Goal: Information Seeking & Learning: Learn about a topic

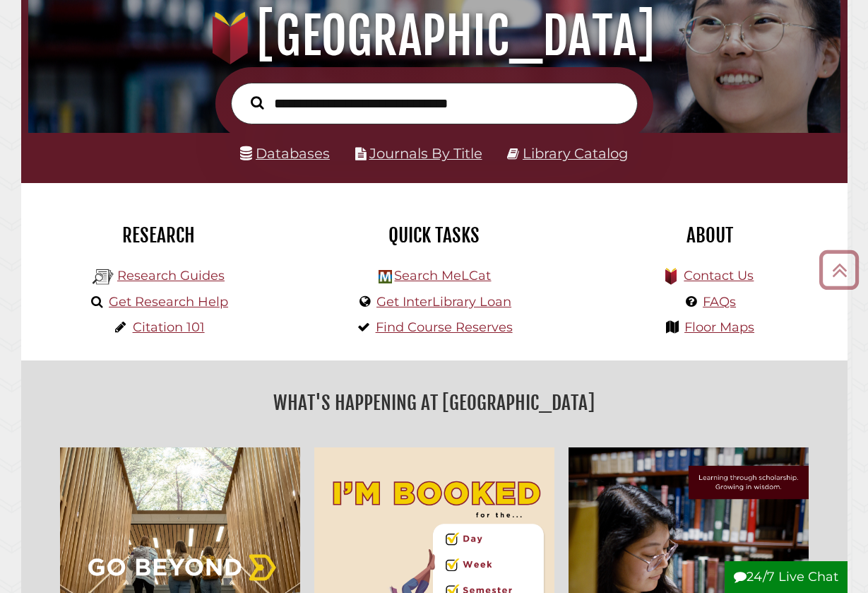
scroll to position [155, 0]
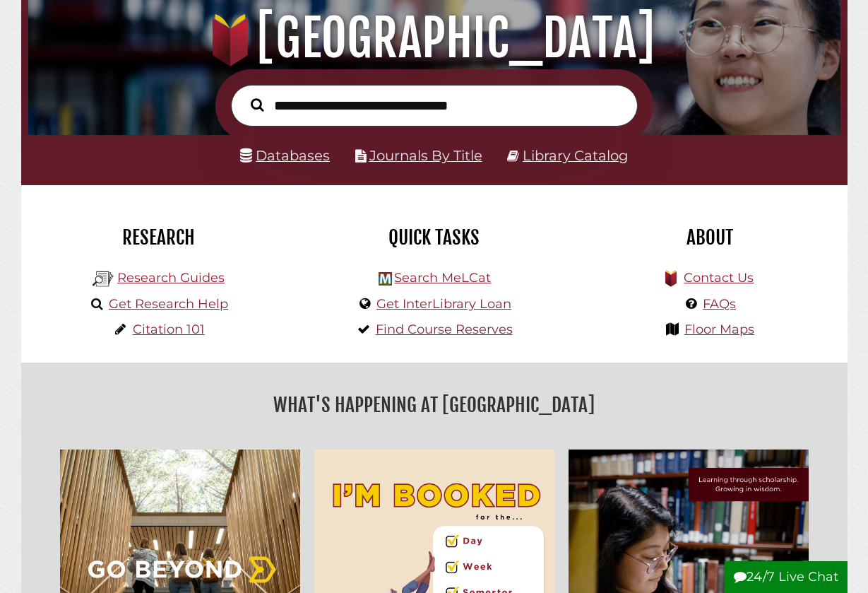
click at [226, 273] on li "Research Guides" at bounding box center [158, 276] width 139 height 26
click at [214, 276] on link "Research Guides" at bounding box center [170, 278] width 107 height 16
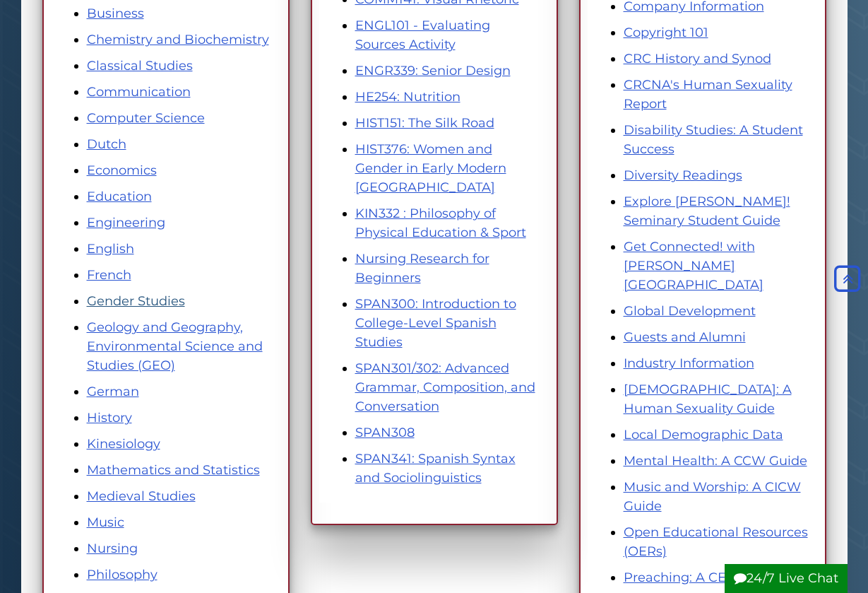
scroll to position [395, 0]
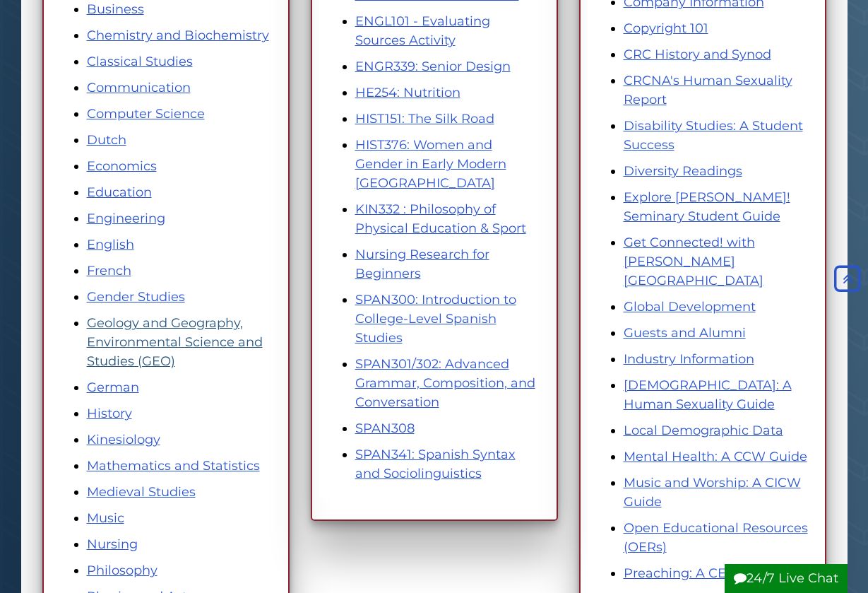
click at [161, 345] on link "Geology and Geography, Environmental Science and Studies (GEO)" at bounding box center [175, 342] width 176 height 54
click at [120, 347] on link "Geology and Geography, Environmental Science and Studies (GEO)" at bounding box center [175, 342] width 176 height 54
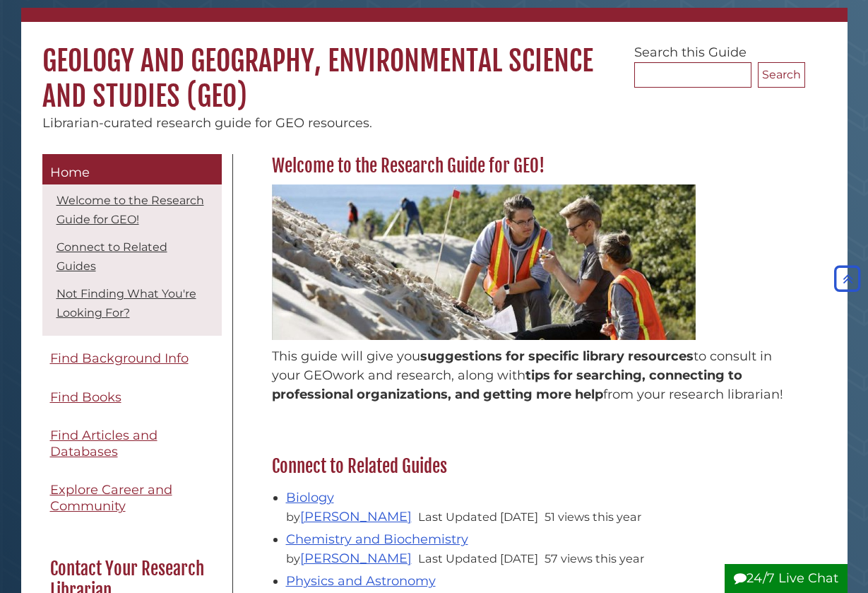
scroll to position [25, 0]
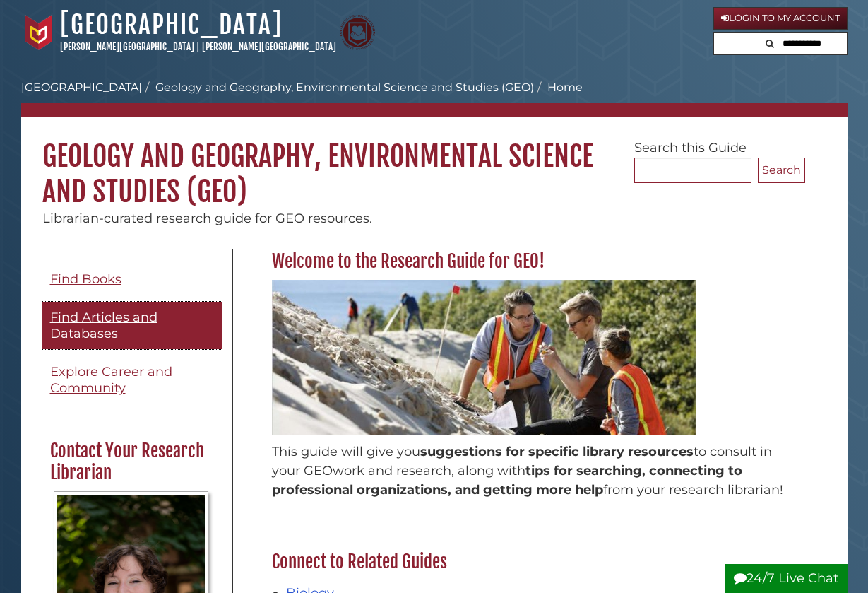
scroll to position [215, 0]
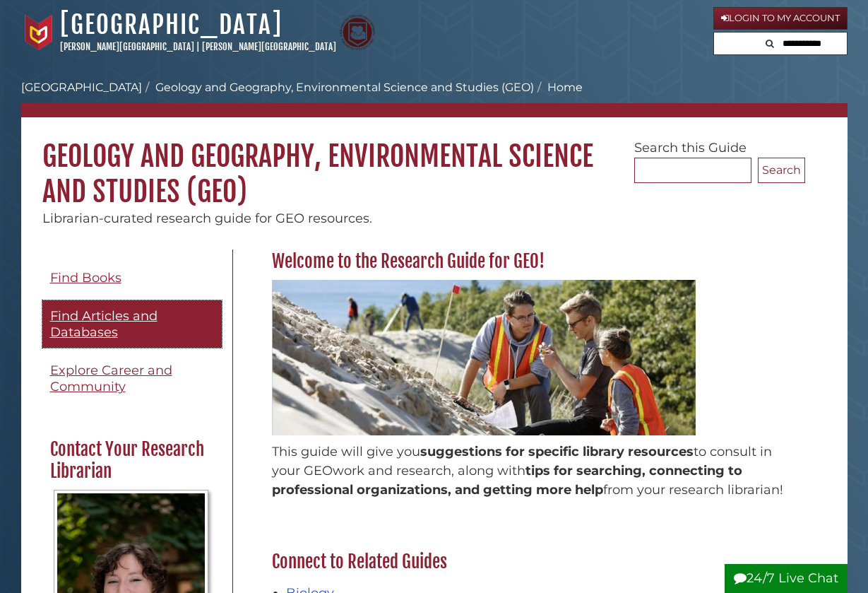
click at [121, 310] on span "Find Articles and Databases" at bounding box center [103, 324] width 107 height 32
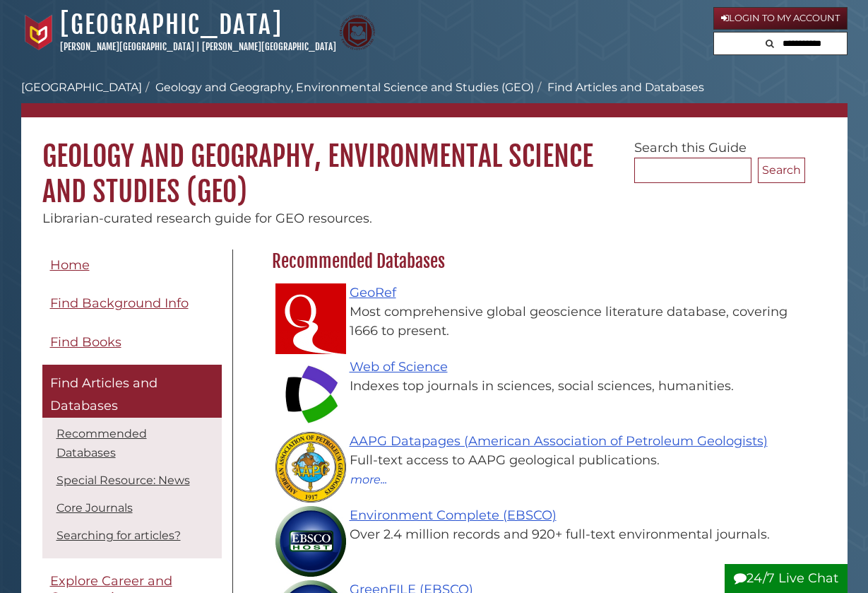
scroll to position [134, 540]
click at [363, 285] on link "GeoRef" at bounding box center [373, 293] width 47 height 16
